Goal: Information Seeking & Learning: Learn about a topic

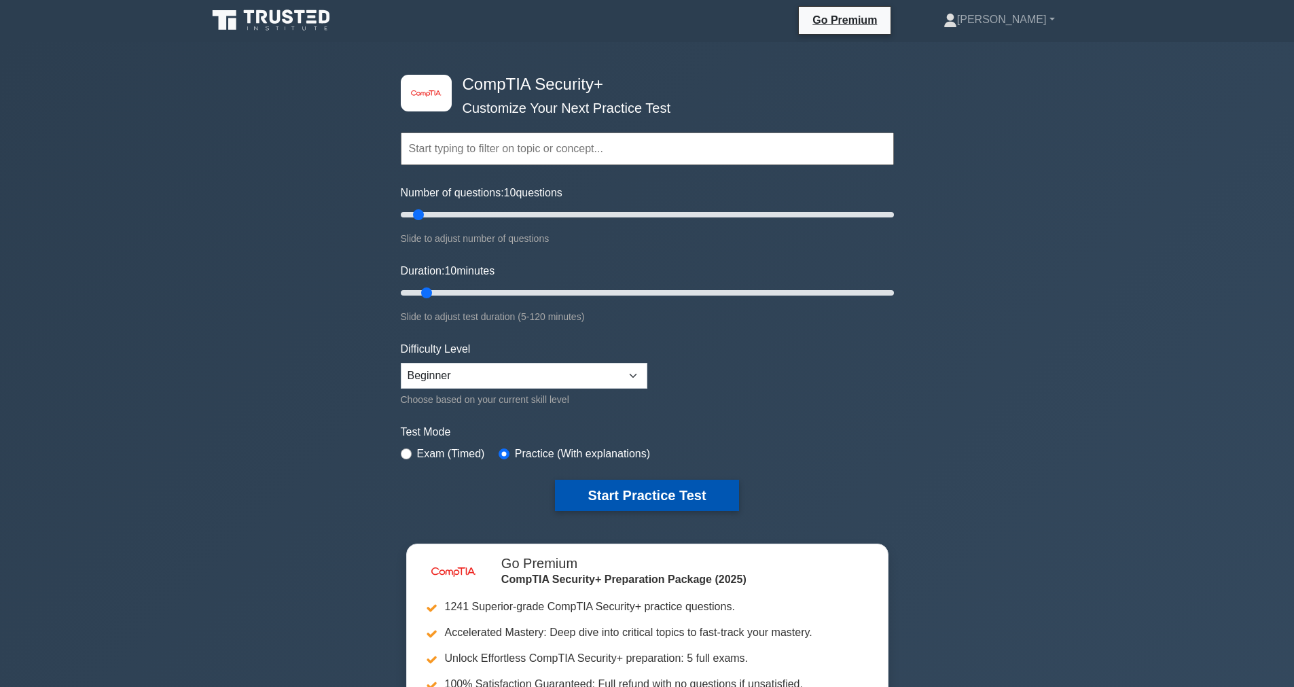
click at [651, 505] on button "Start Practice Test" at bounding box center [646, 494] width 183 height 31
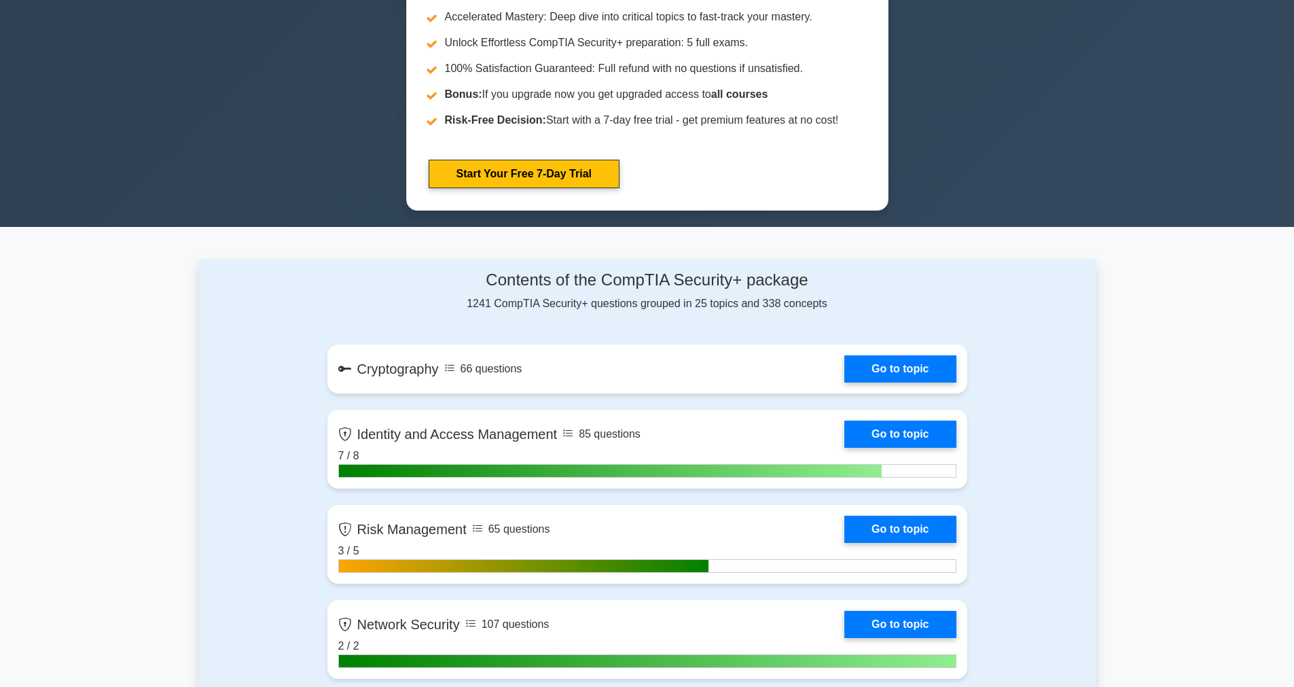
scroll to position [617, 0]
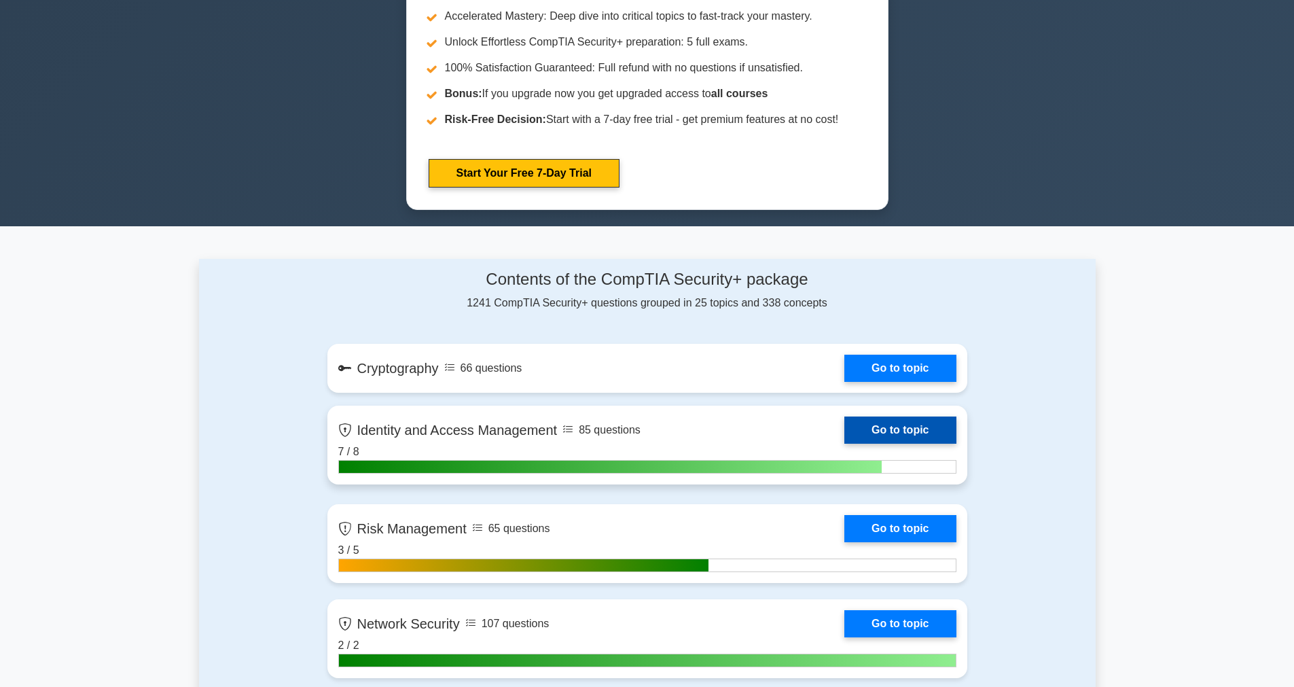
click at [911, 425] on link "Go to topic" at bounding box center [899, 429] width 111 height 27
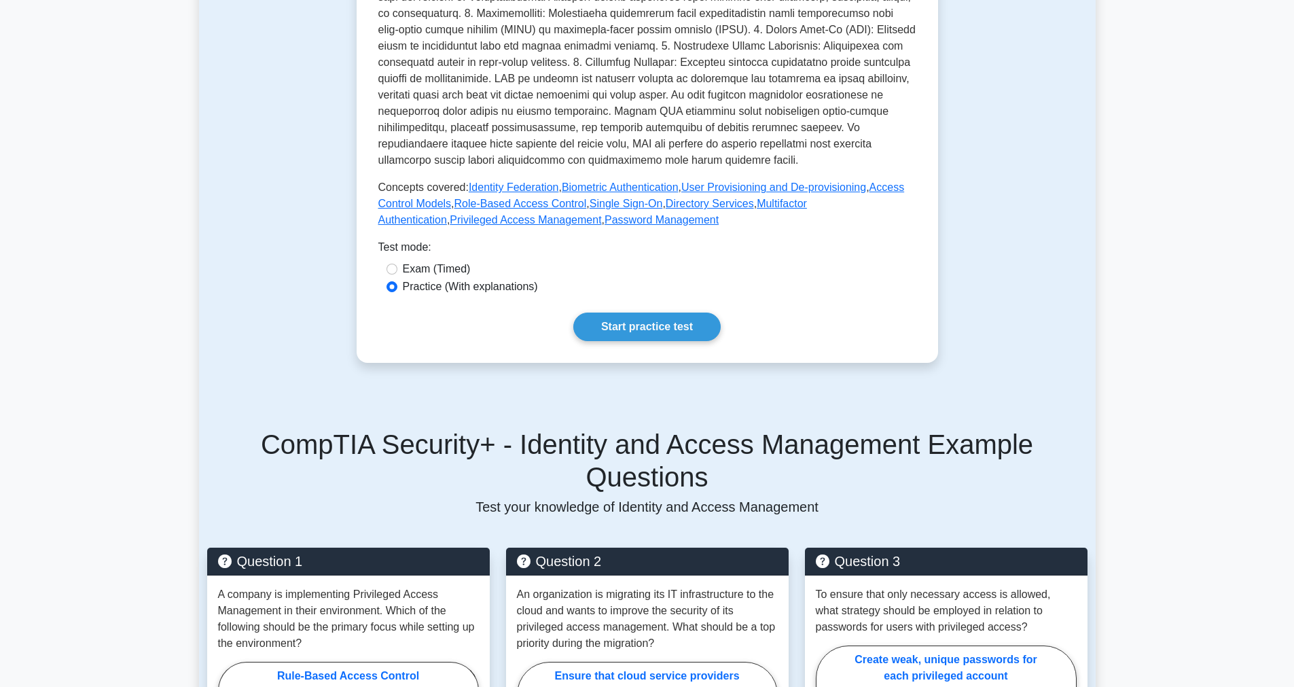
scroll to position [494, 0]
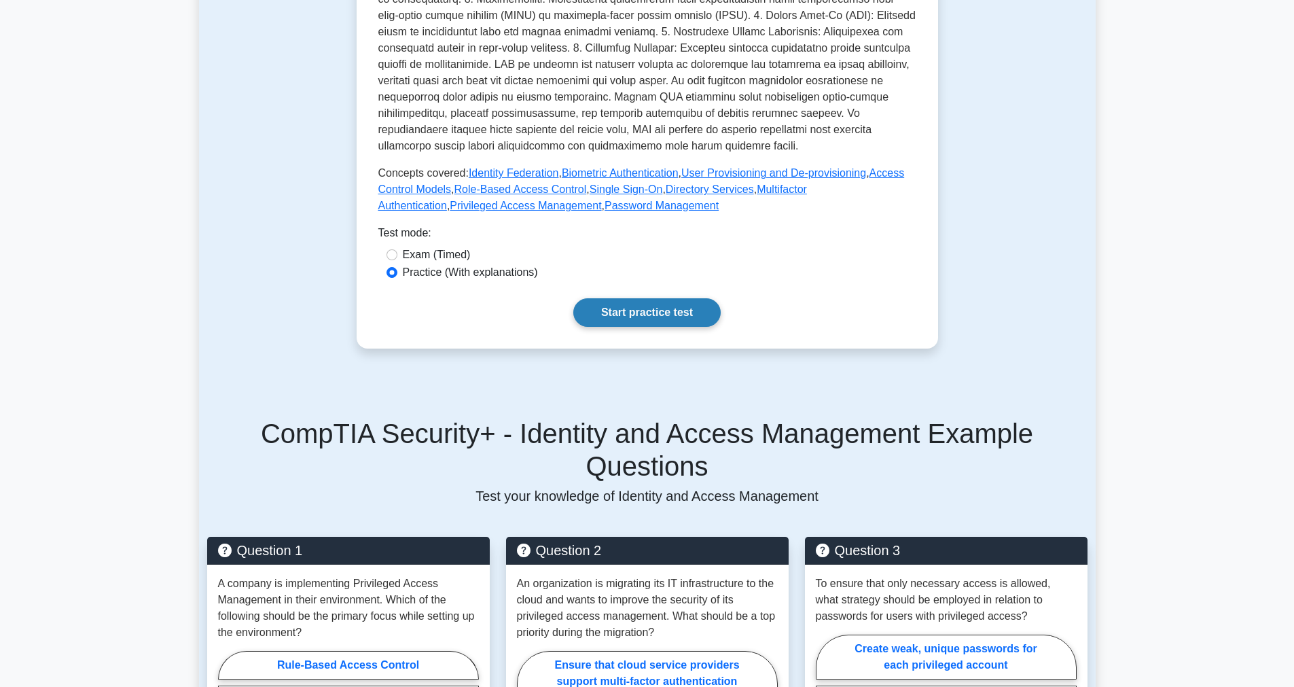
click at [647, 306] on link "Start practice test" at bounding box center [646, 312] width 147 height 29
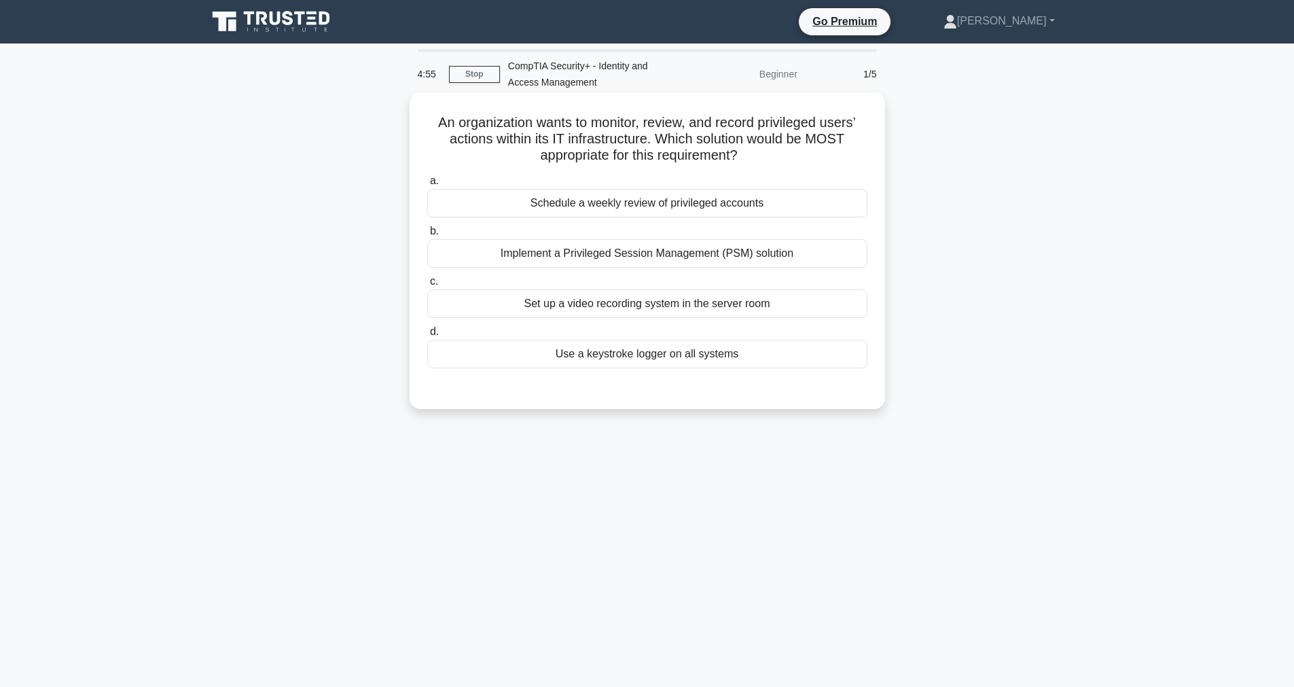
drag, startPoint x: 441, startPoint y: 119, endPoint x: 781, endPoint y: 166, distance: 343.5
click at [781, 166] on div "An organization wants to monitor, review, and record privileged users’ actions …" at bounding box center [647, 251] width 465 height 306
copy h5 "An organization wants to monitor, review, and record privileged users’ actions …"
click at [517, 203] on div "Schedule a weekly review of privileged accounts" at bounding box center [647, 203] width 440 height 29
click at [427, 185] on input "a. Schedule a weekly review of privileged accounts" at bounding box center [427, 181] width 0 height 9
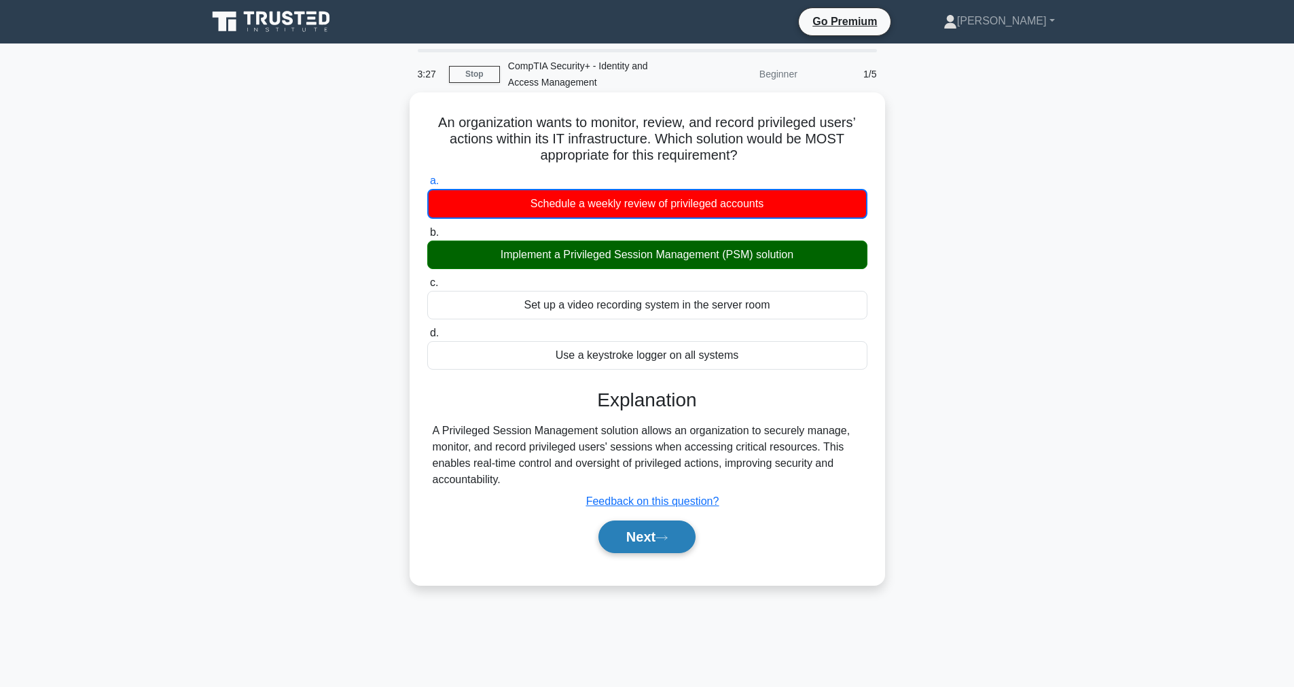
click at [658, 534] on button "Next" at bounding box center [646, 536] width 97 height 33
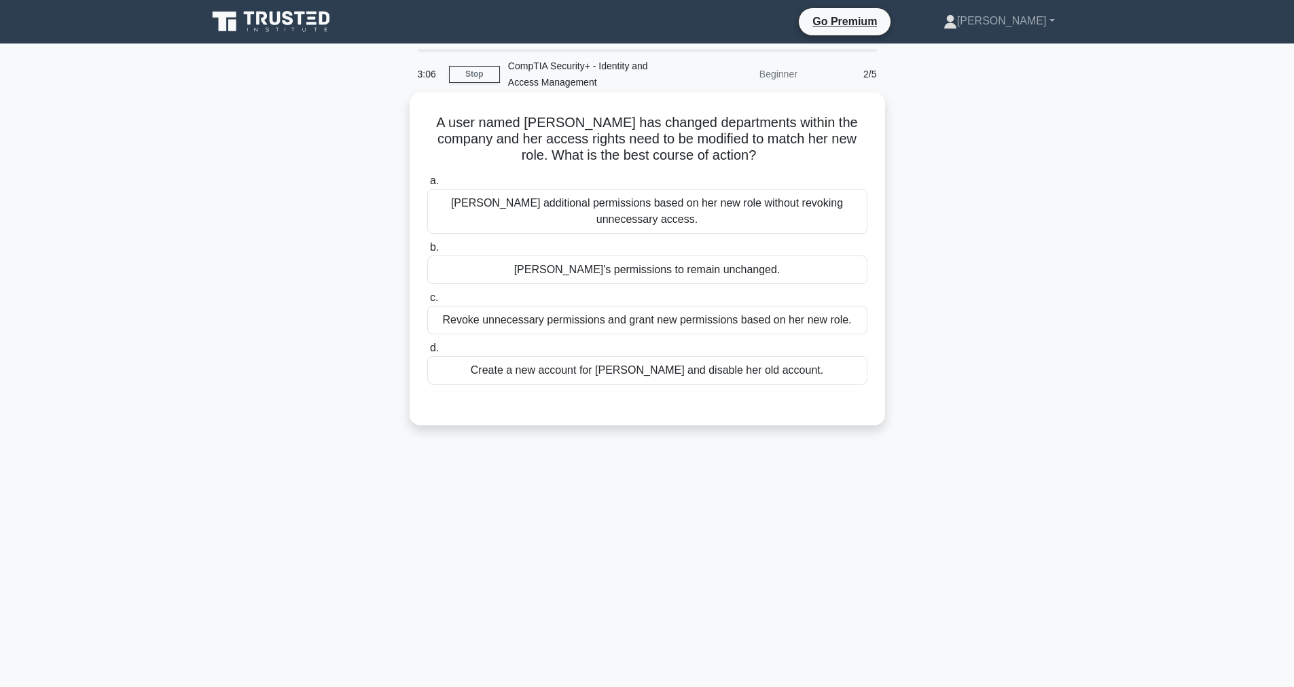
click at [602, 211] on div "Grant Anna additional permissions based on her new role without revoking unnece…" at bounding box center [647, 211] width 440 height 45
click at [427, 185] on input "a. Grant Anna additional permissions based on her new role without revoking unn…" at bounding box center [427, 181] width 0 height 9
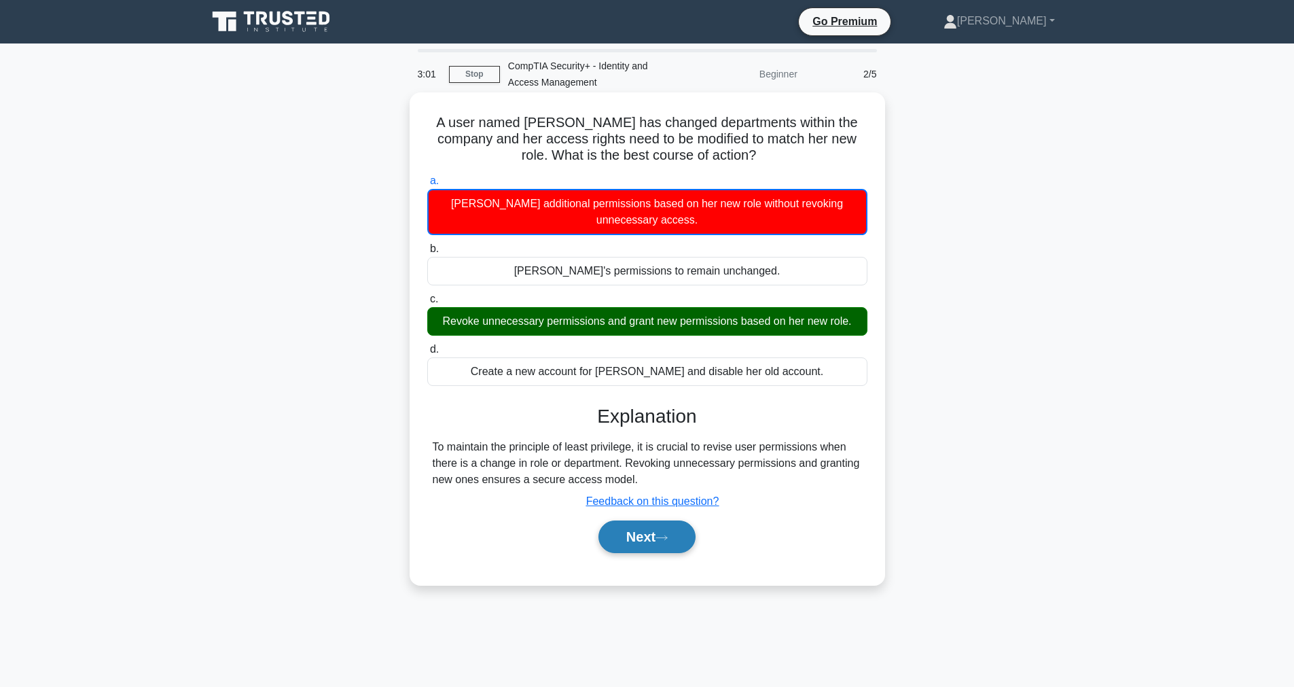
click at [652, 534] on button "Next" at bounding box center [646, 536] width 97 height 33
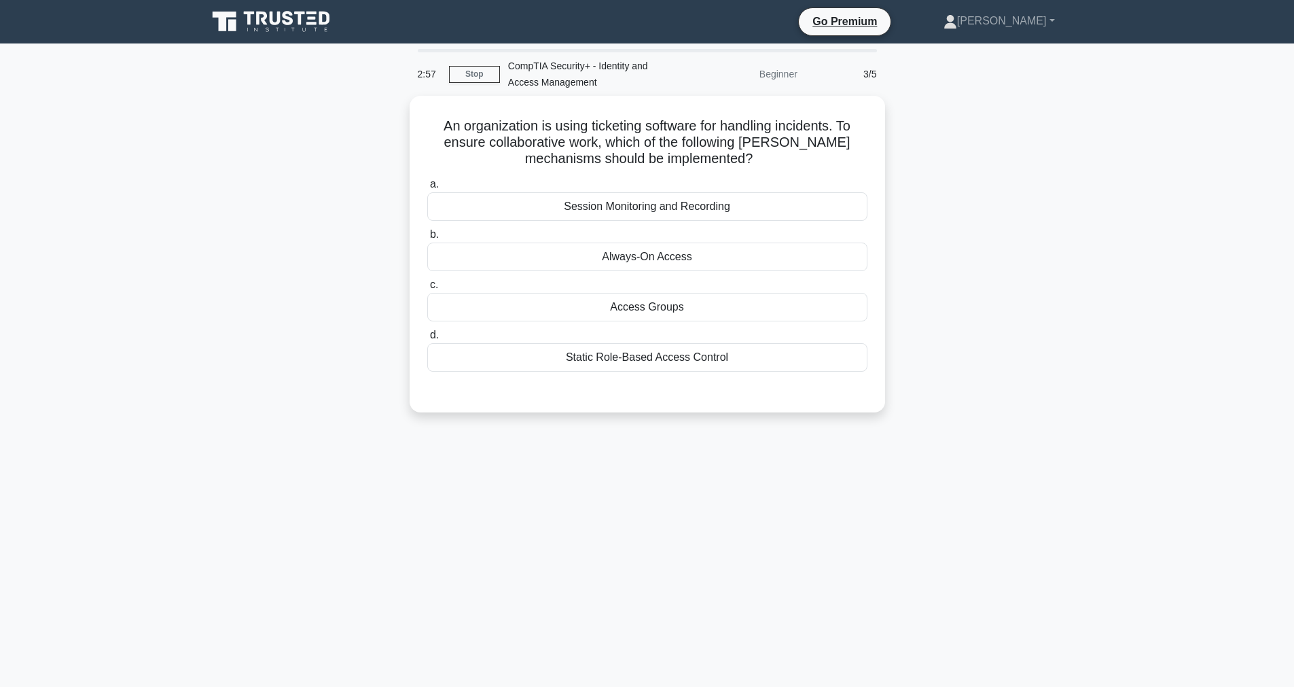
click at [268, 22] on icon at bounding box center [272, 22] width 130 height 26
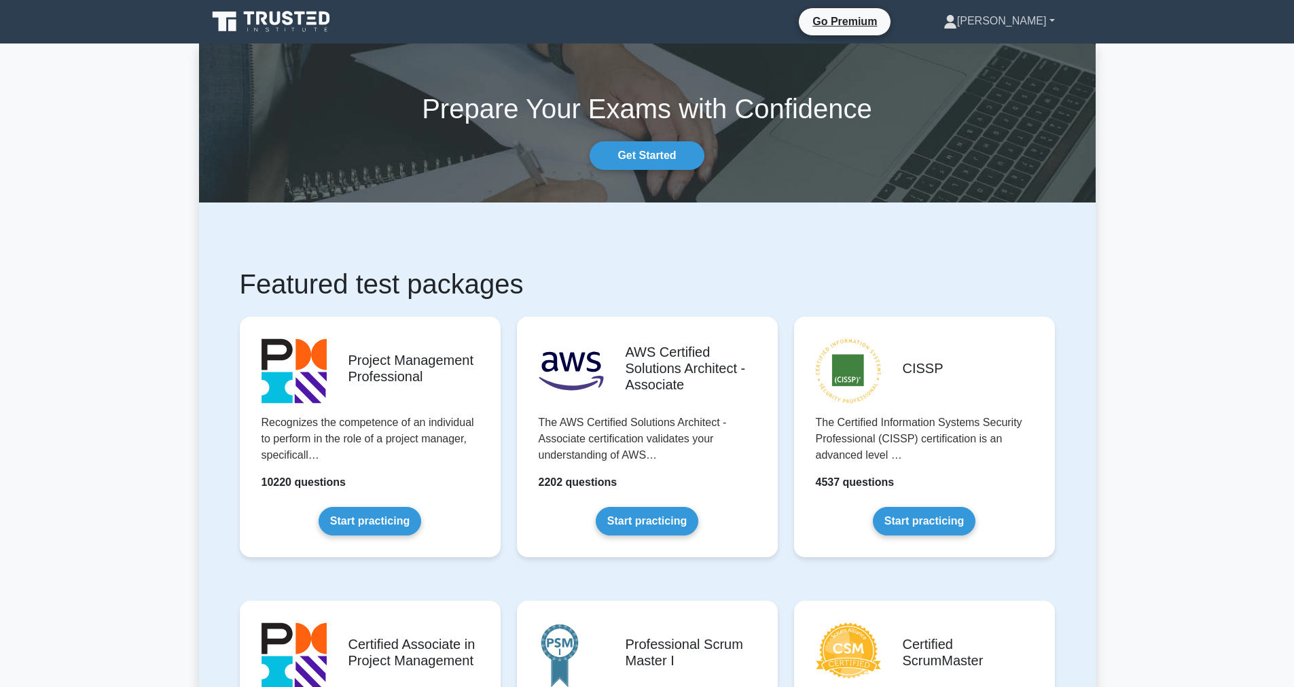
click at [1037, 33] on link "[PERSON_NAME]" at bounding box center [999, 20] width 177 height 27
click at [986, 66] on link "Settings" at bounding box center [964, 75] width 107 height 22
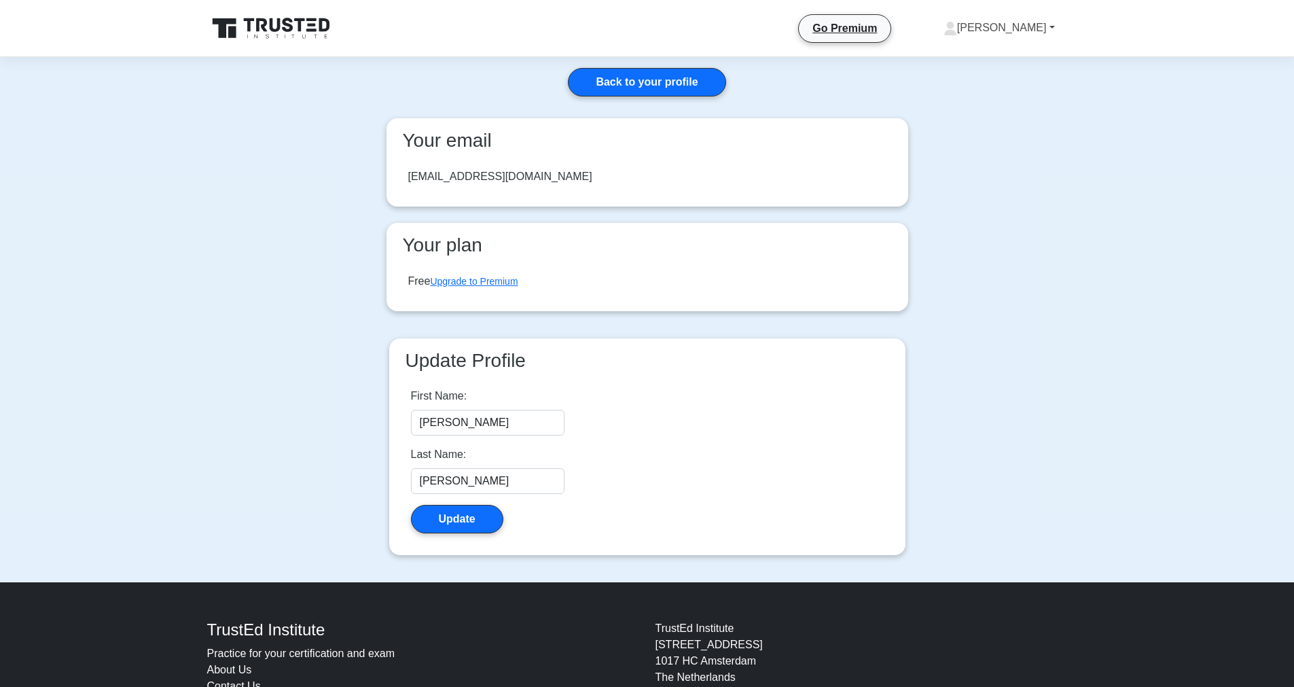
click at [1010, 32] on link "[PERSON_NAME]" at bounding box center [999, 27] width 177 height 27
click at [992, 59] on link "Profile" at bounding box center [964, 60] width 107 height 22
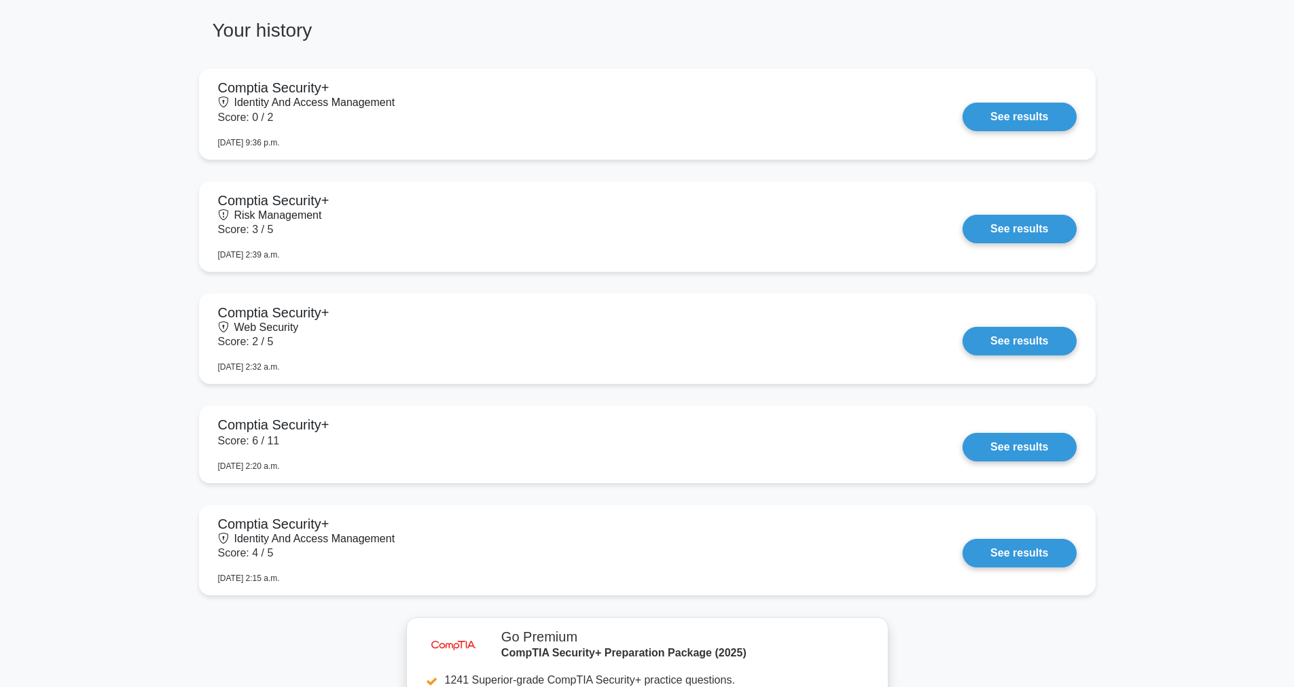
scroll to position [1027, 0]
